Goal: Complete application form

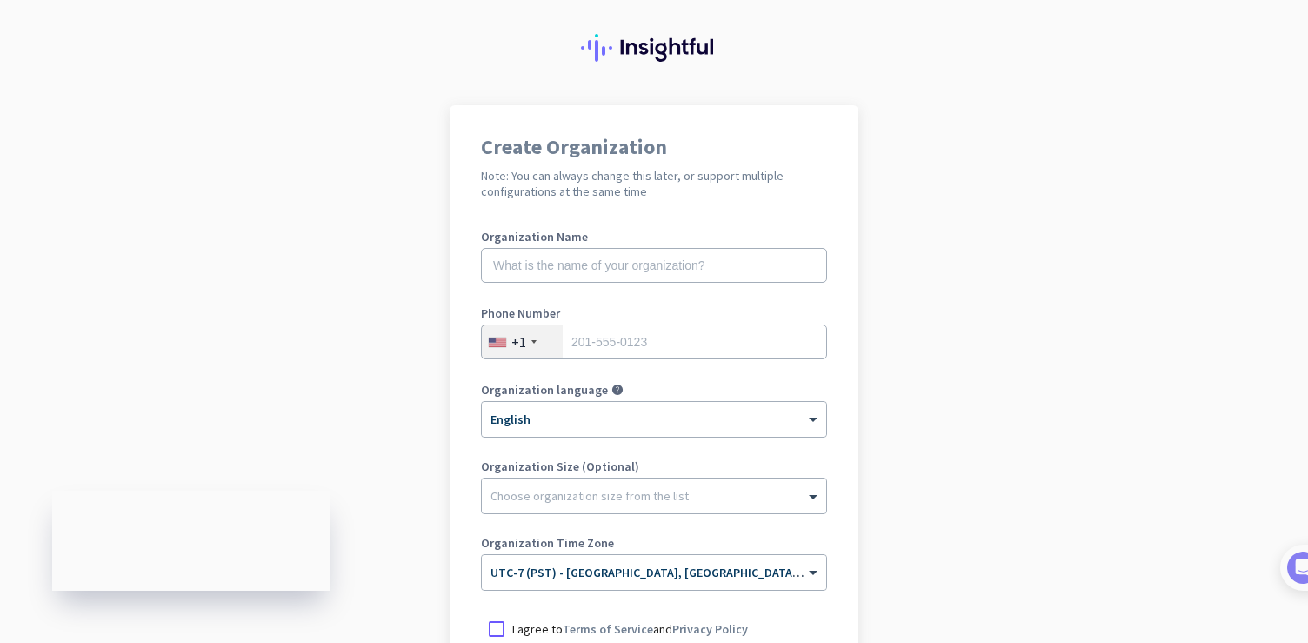
scroll to position [19, 0]
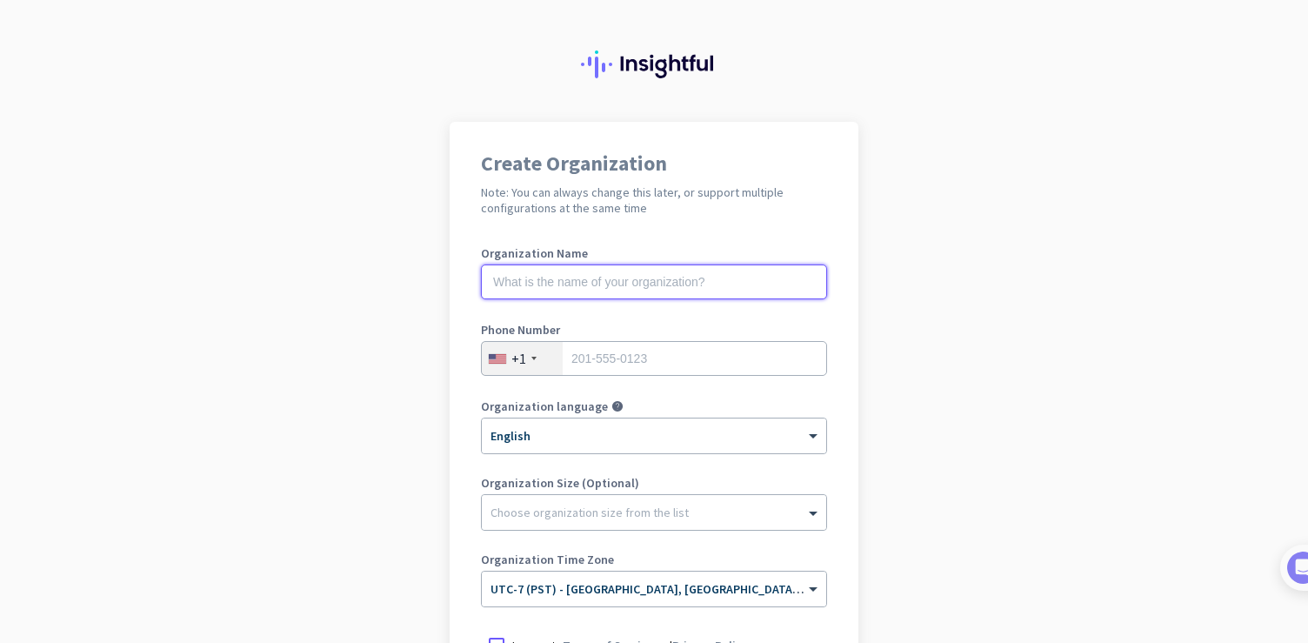
click at [562, 280] on input "text" at bounding box center [654, 281] width 346 height 35
type input "Mercor"
click at [615, 358] on input "tel" at bounding box center [654, 358] width 346 height 35
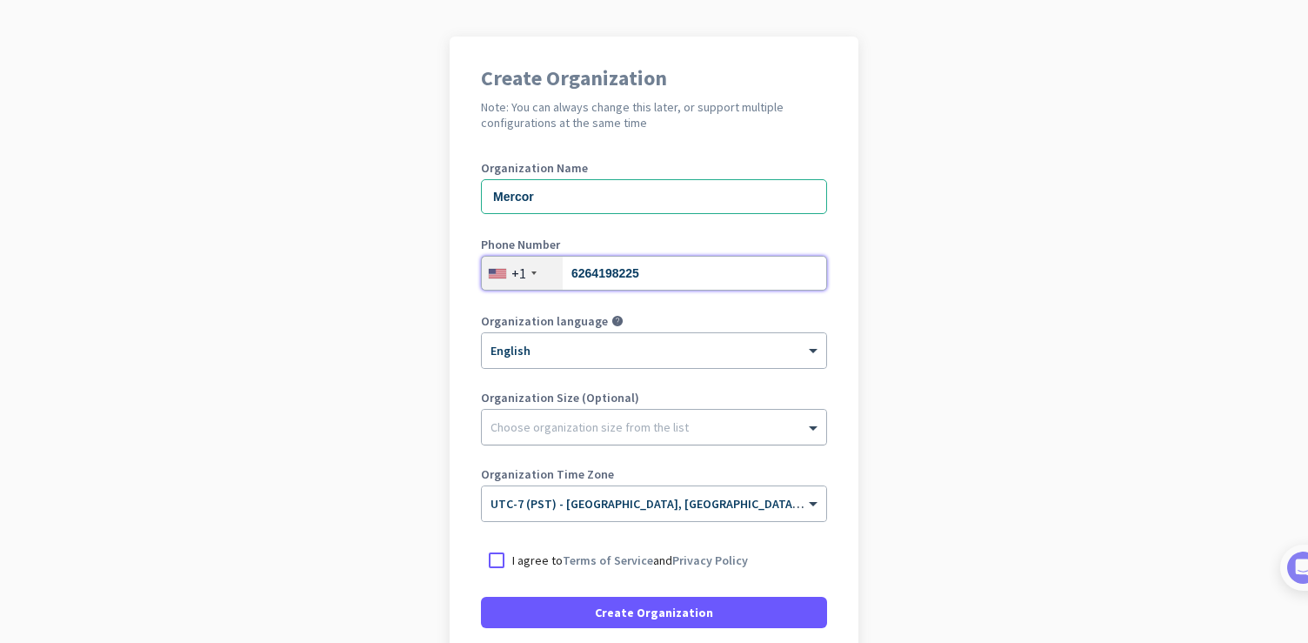
scroll to position [119, 0]
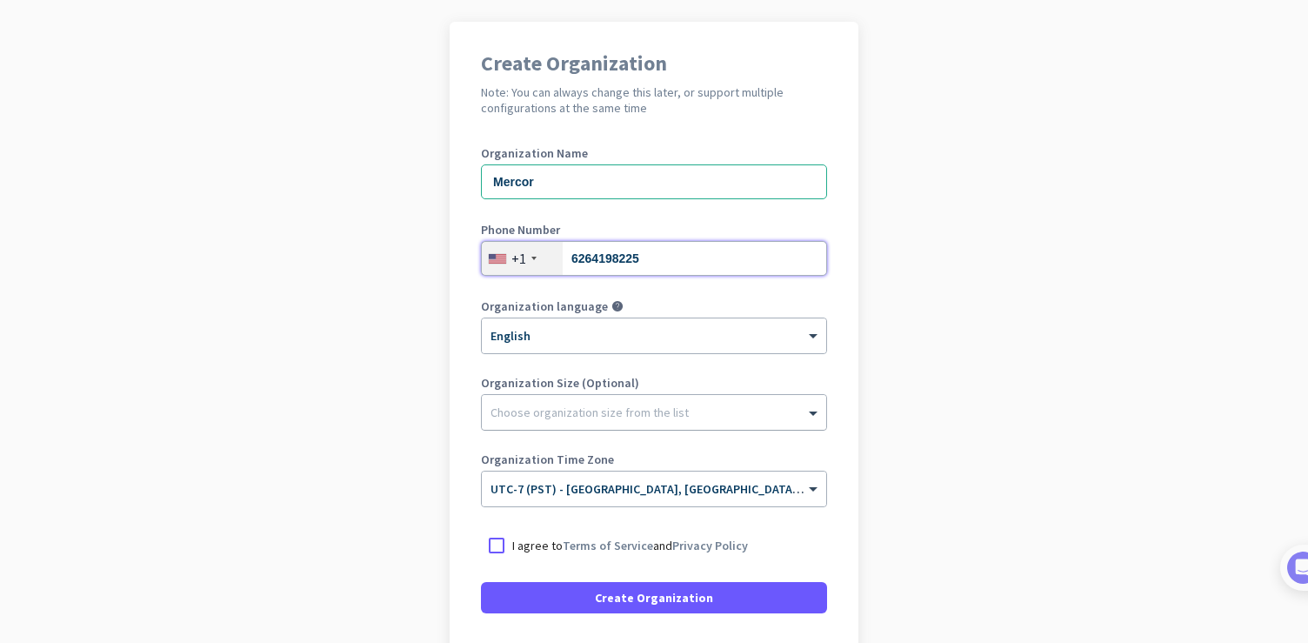
type input "6264198225"
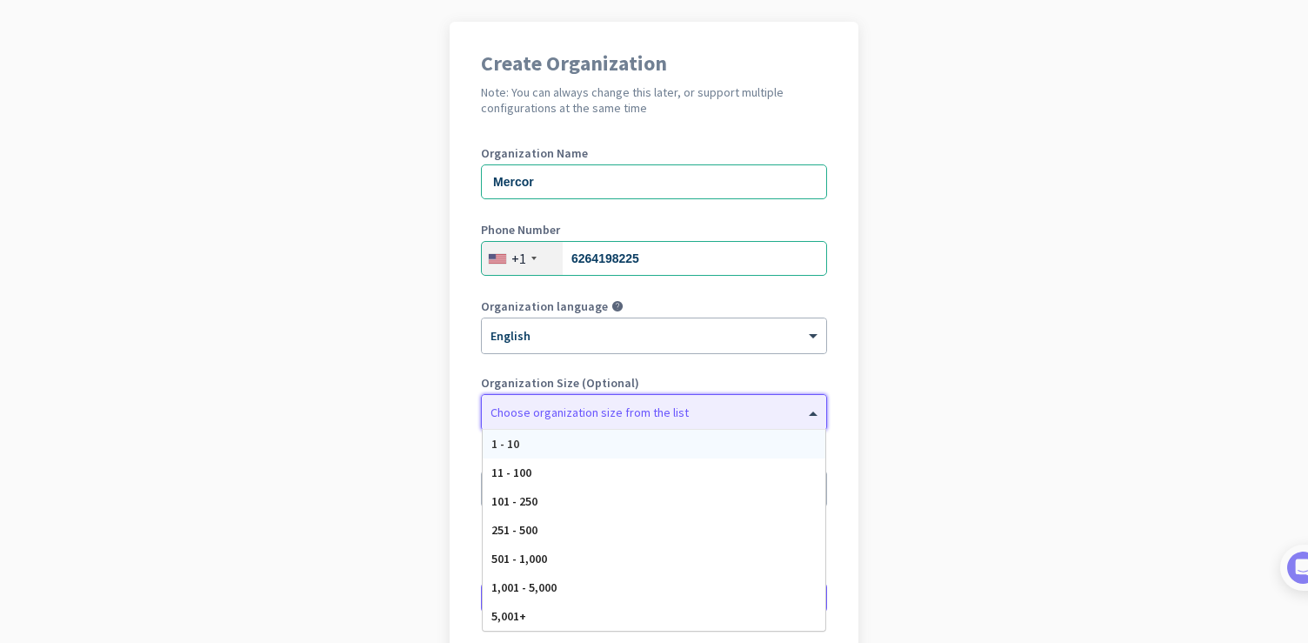
click at [769, 401] on div at bounding box center [654, 407] width 344 height 17
click at [628, 579] on div "1,001 - 5,000" at bounding box center [654, 587] width 343 height 29
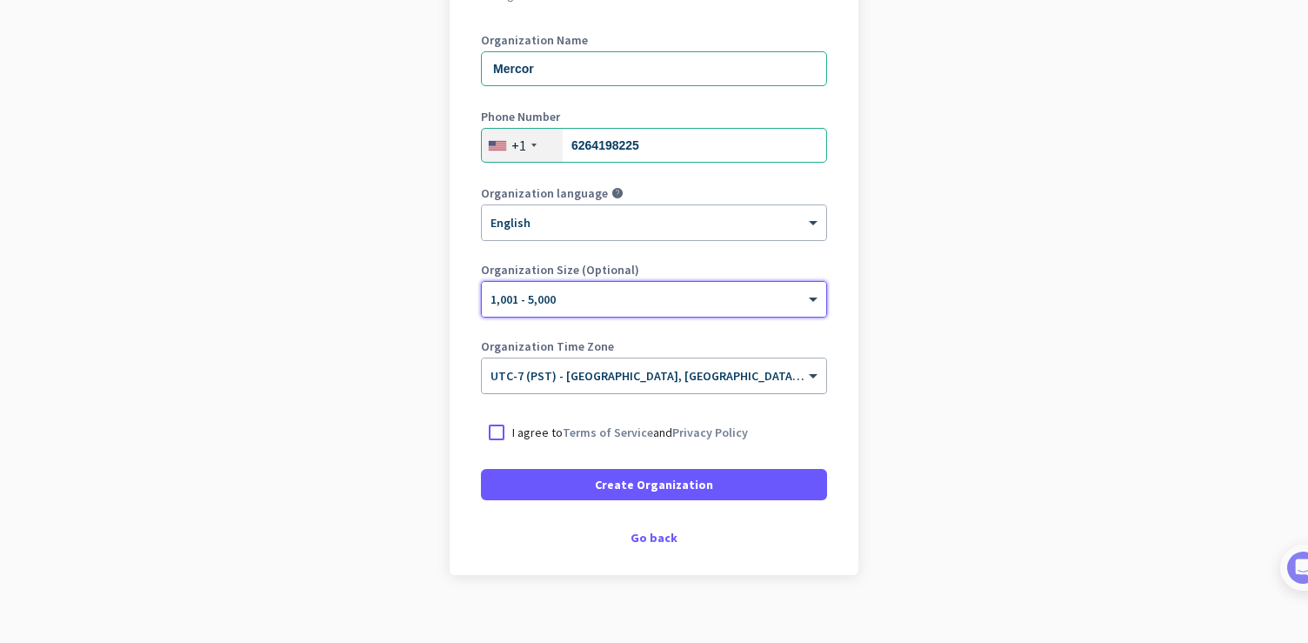
scroll to position [251, 0]
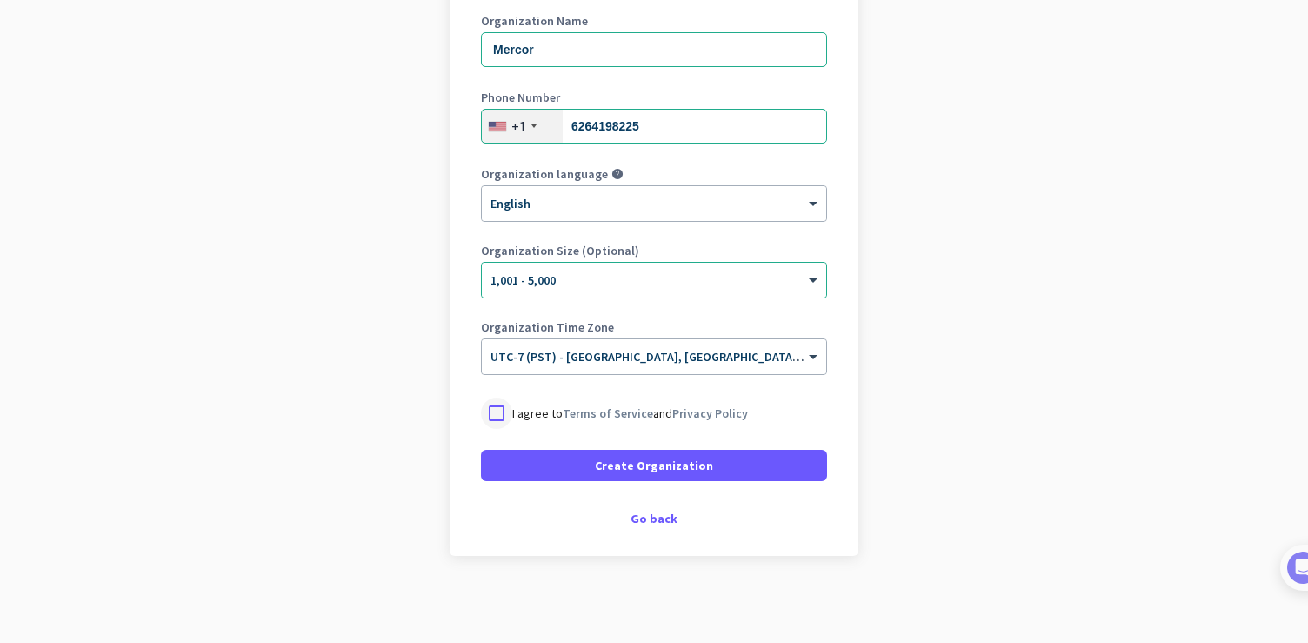
click at [499, 415] on div at bounding box center [496, 412] width 31 height 31
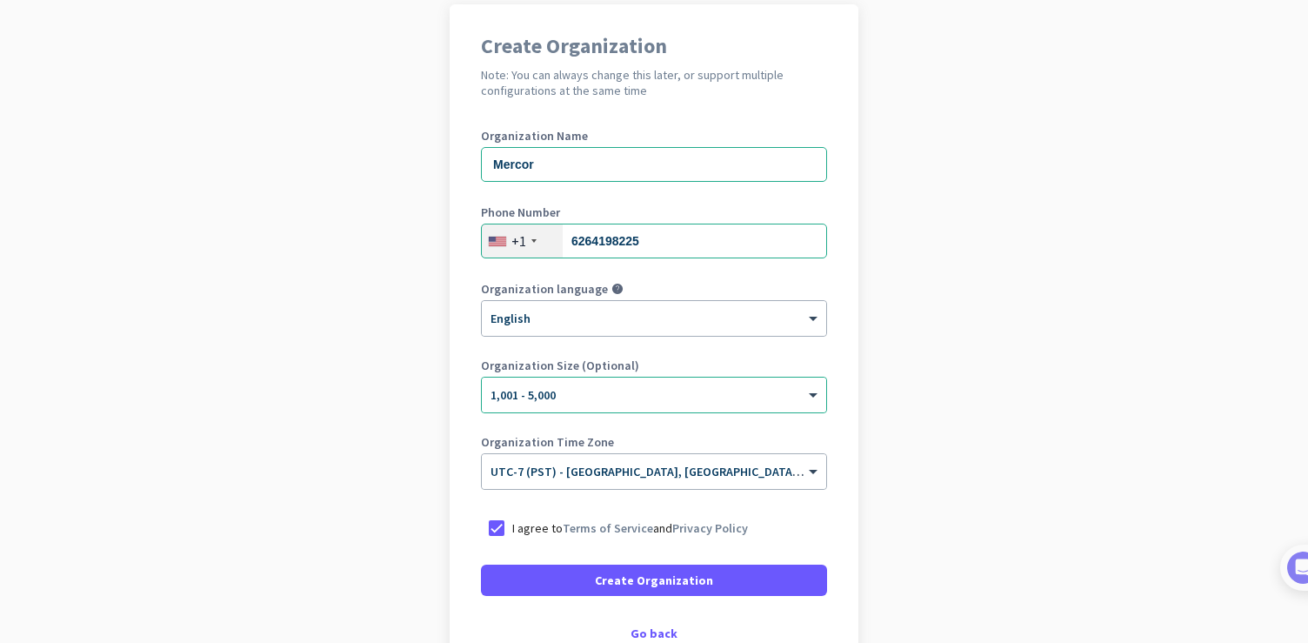
scroll to position [0, 0]
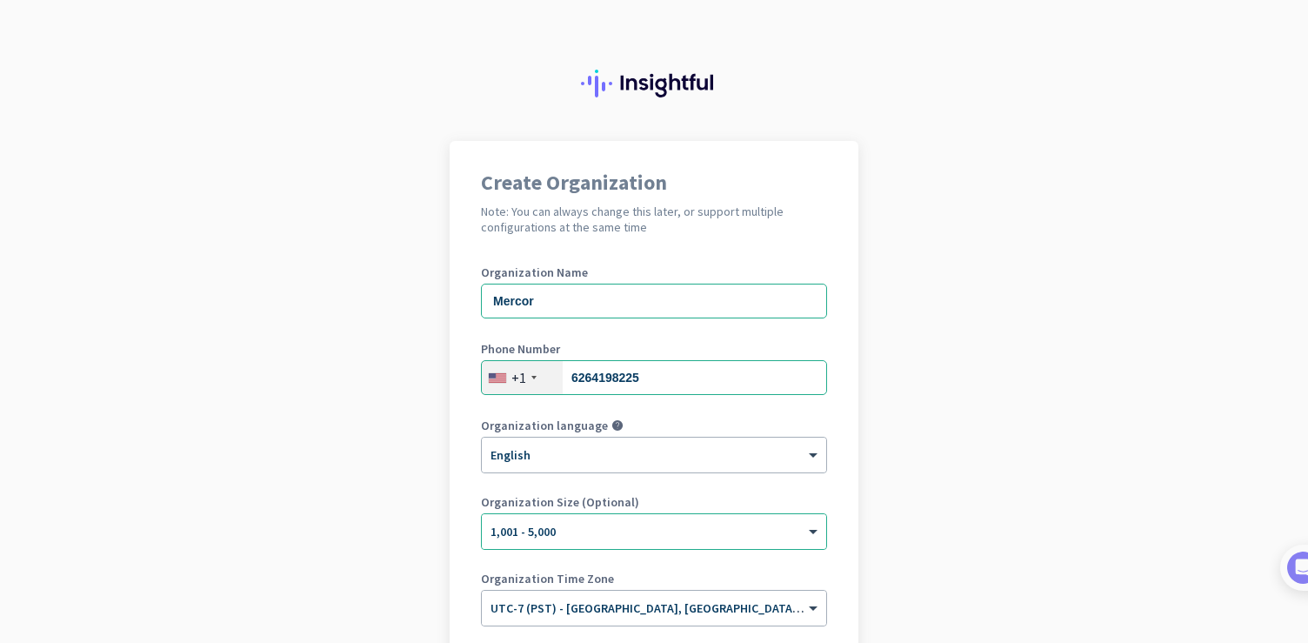
click at [676, 78] on img at bounding box center [654, 84] width 146 height 28
